Goal: Transaction & Acquisition: Purchase product/service

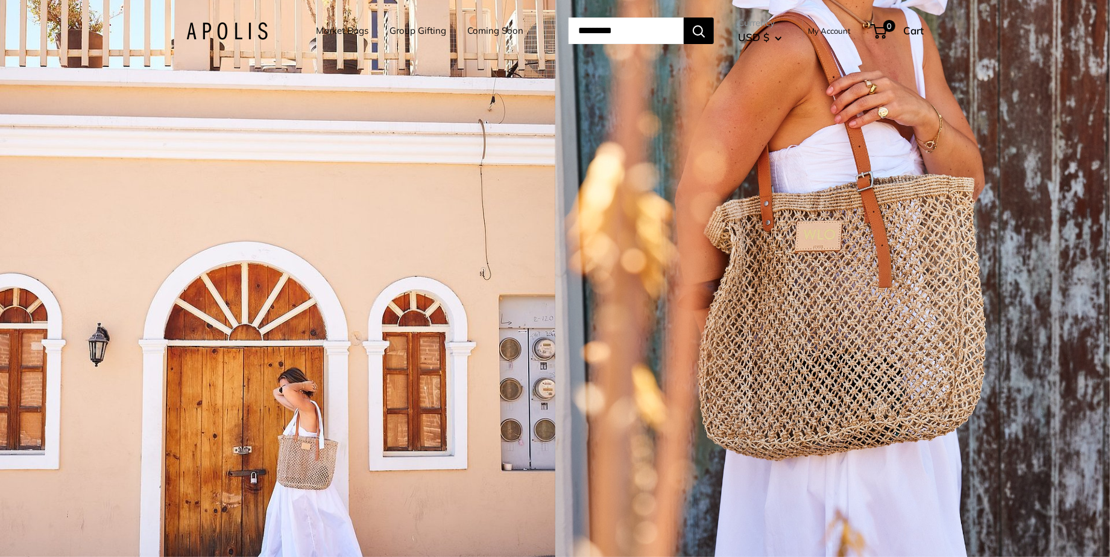
click at [332, 30] on link "Market Bags" at bounding box center [342, 30] width 52 height 17
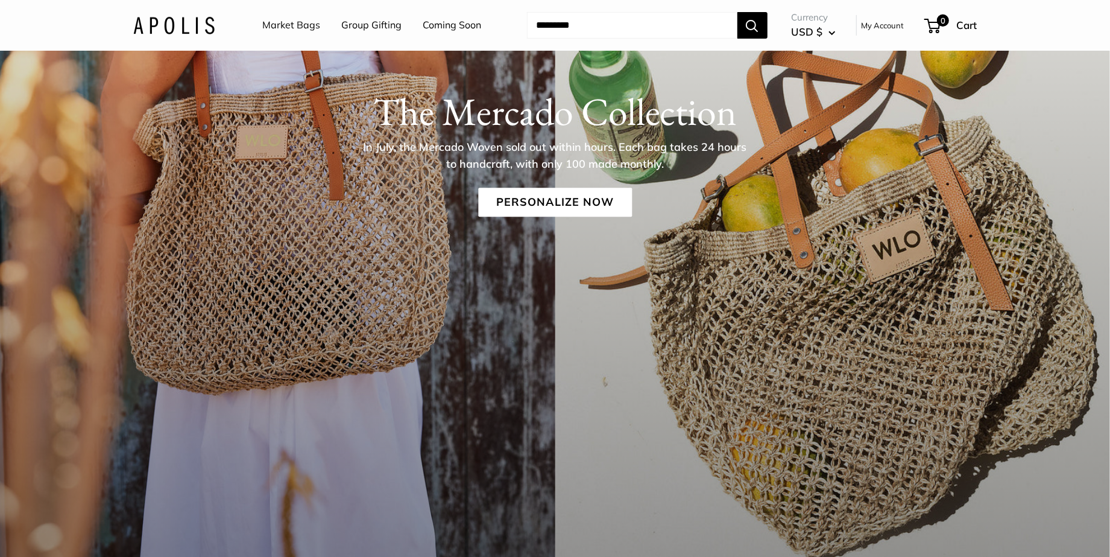
scroll to position [264, 0]
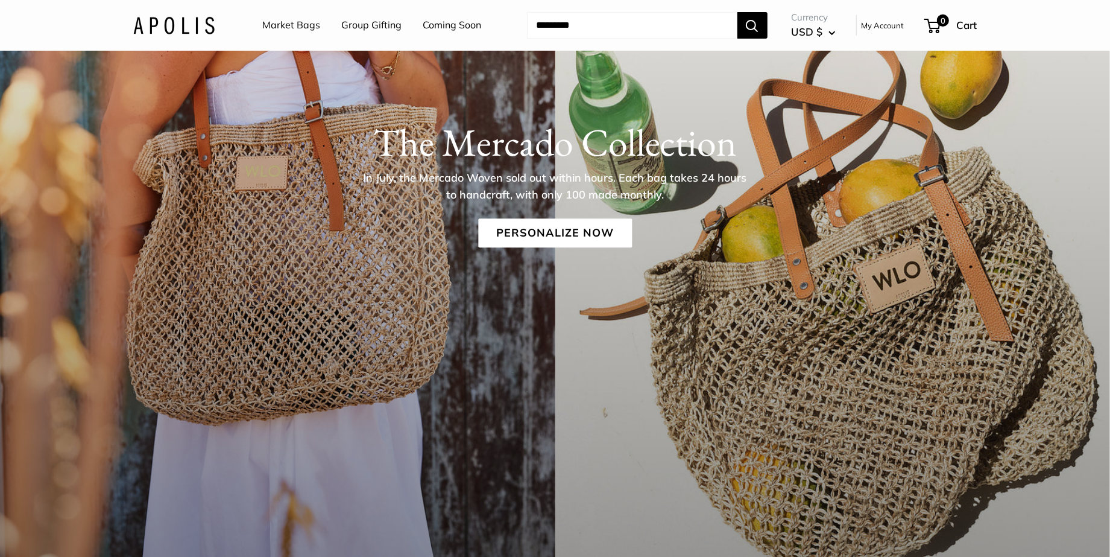
click at [393, 223] on div "The Mercado Collection In July, the Mercado Woven sold out within hours. Each b…" at bounding box center [555, 184] width 893 height 128
click at [560, 230] on link "Personalize Now" at bounding box center [555, 233] width 154 height 29
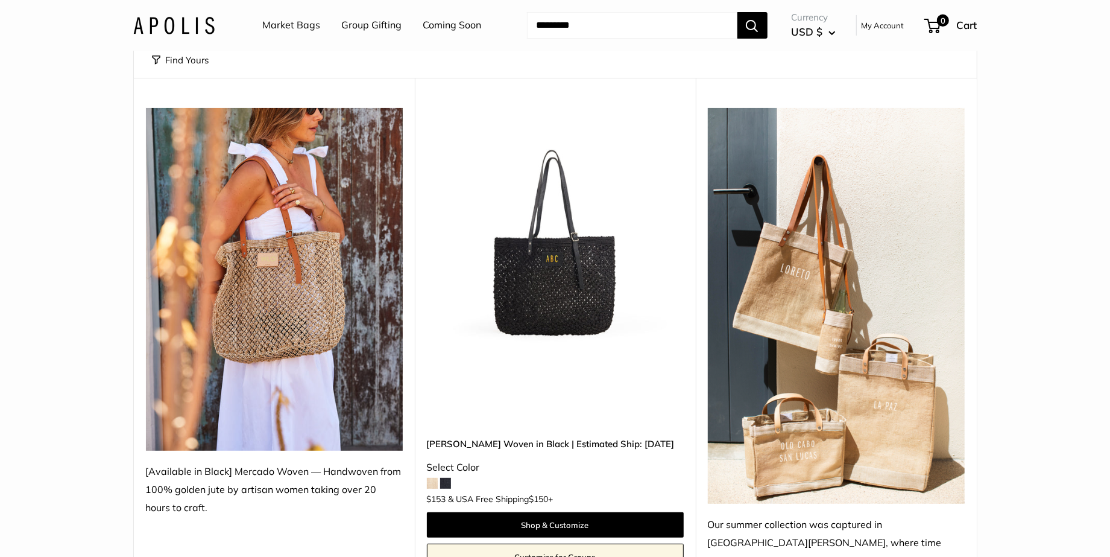
scroll to position [182, 0]
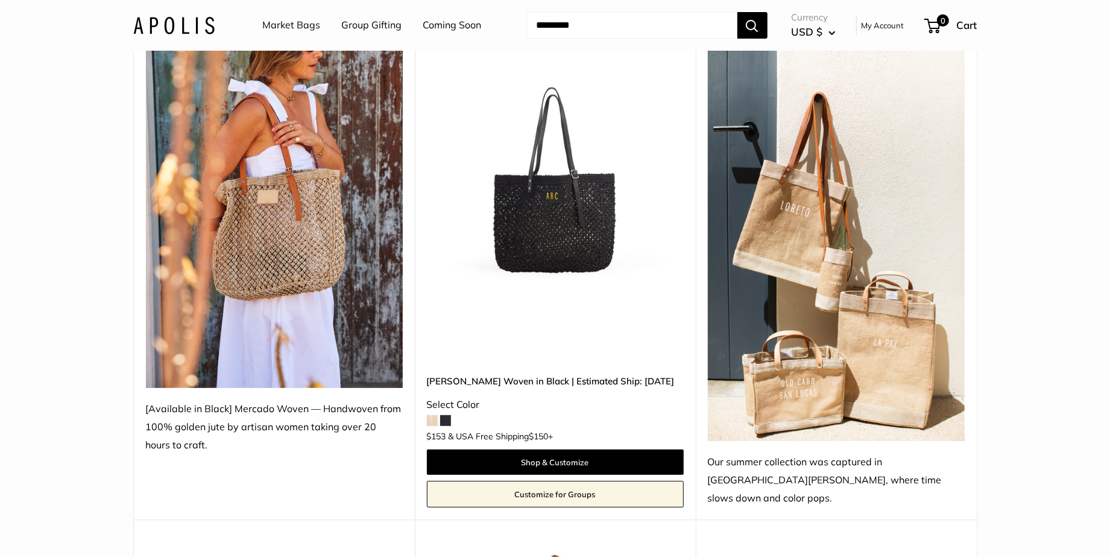
click at [0, 0] on img at bounding box center [0, 0] width 0 height 0
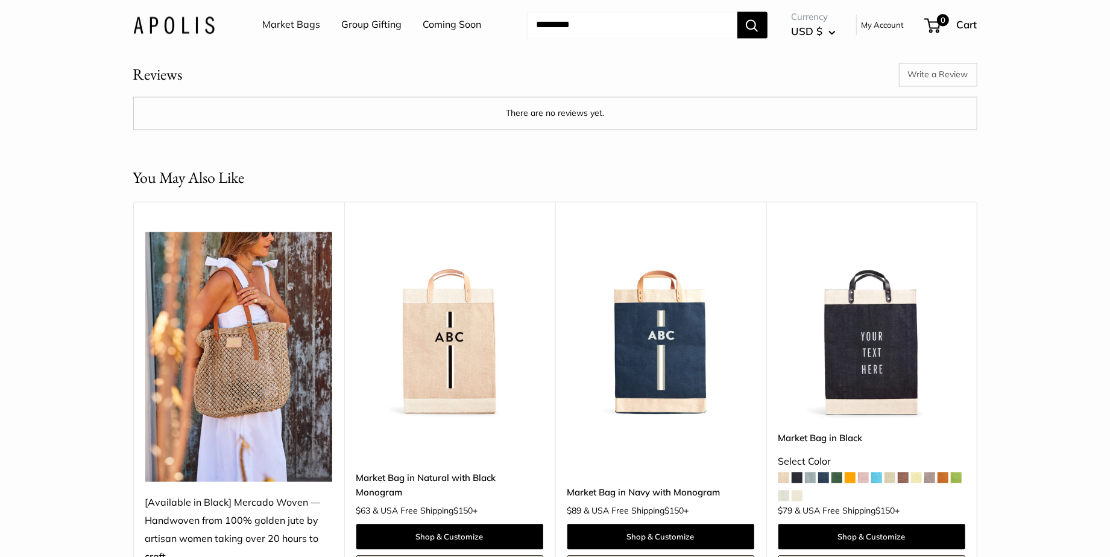
scroll to position [1817, 0]
